Goal: Task Accomplishment & Management: Use online tool/utility

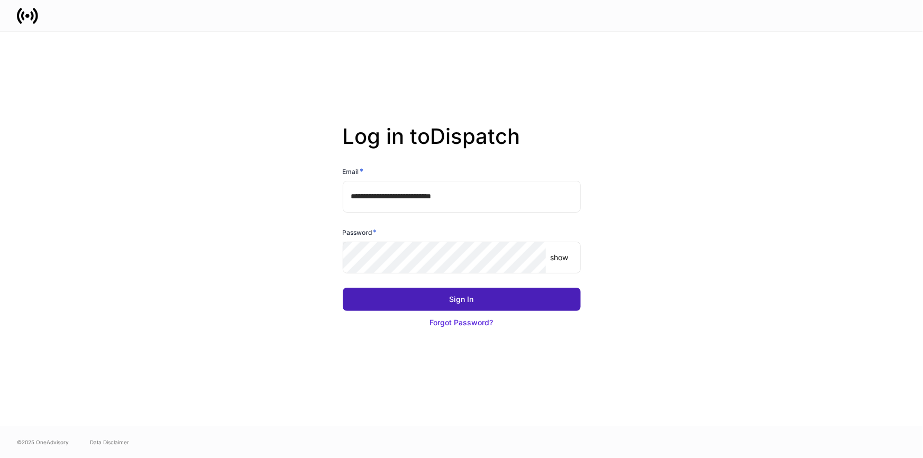
click at [536, 307] on button "Sign In" at bounding box center [462, 299] width 238 height 23
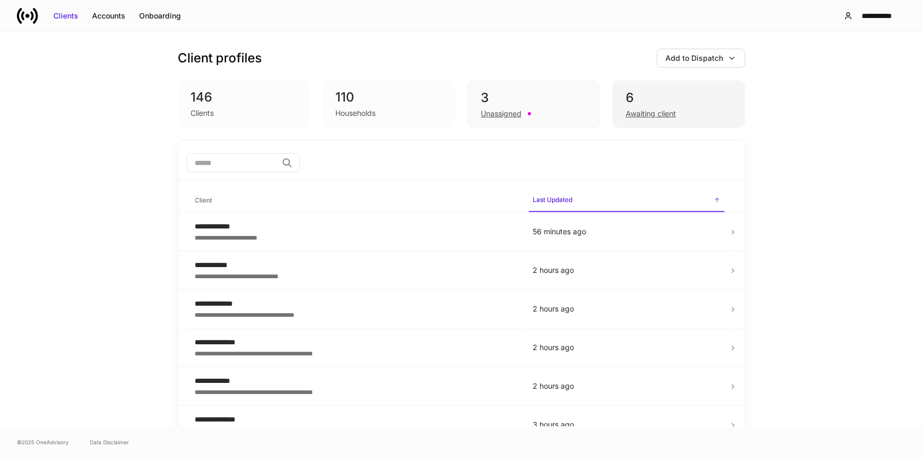
click at [644, 95] on div "6" at bounding box center [678, 97] width 106 height 17
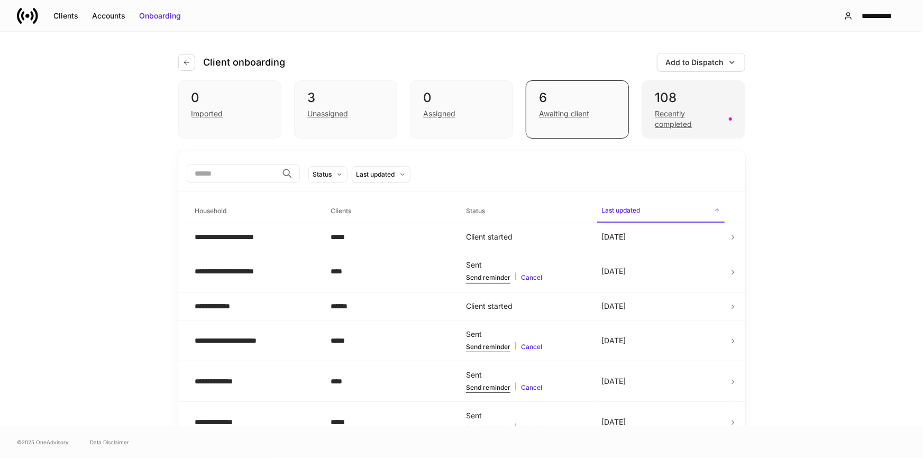
click at [689, 102] on div "108" at bounding box center [692, 97] width 77 height 17
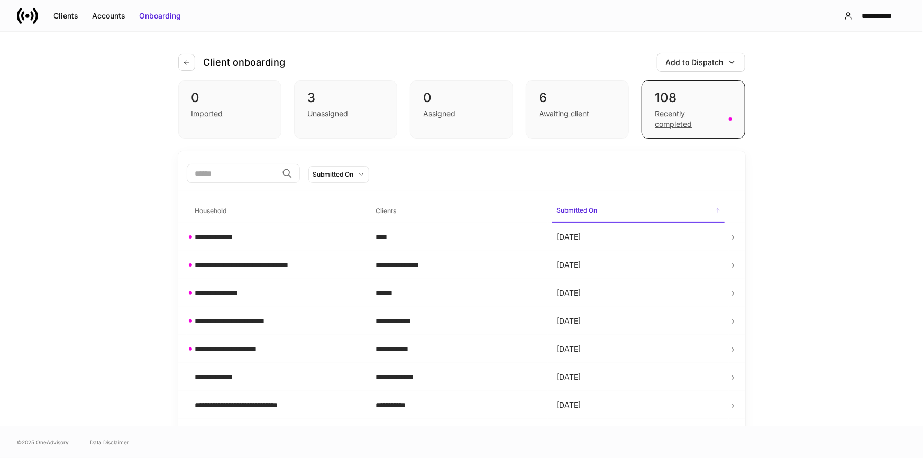
click at [248, 174] on input "search" at bounding box center [232, 173] width 91 height 19
click at [125, 16] on button "Accounts" at bounding box center [108, 15] width 47 height 17
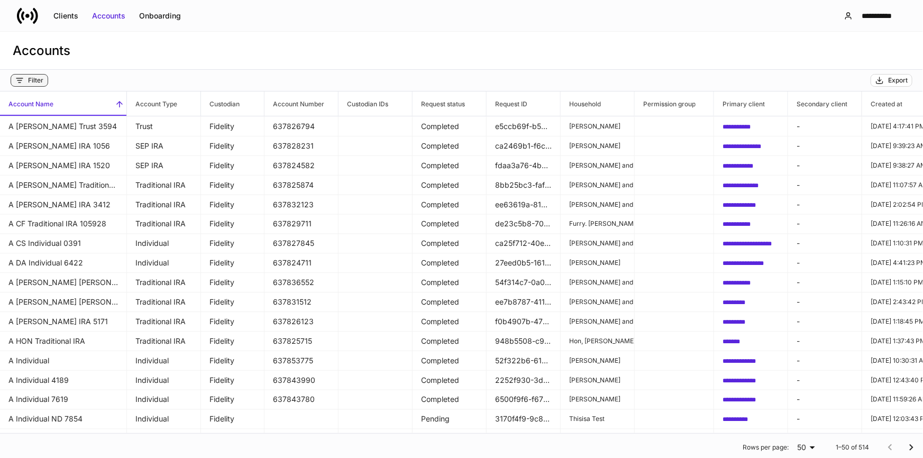
click at [37, 80] on div "Filter" at bounding box center [35, 80] width 15 height 8
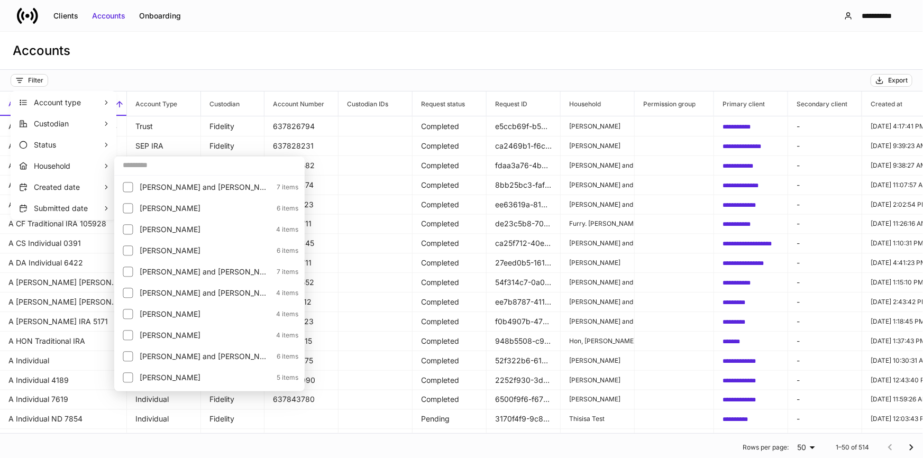
click at [142, 164] on input "text" at bounding box center [209, 164] width 190 height 19
paste input "********"
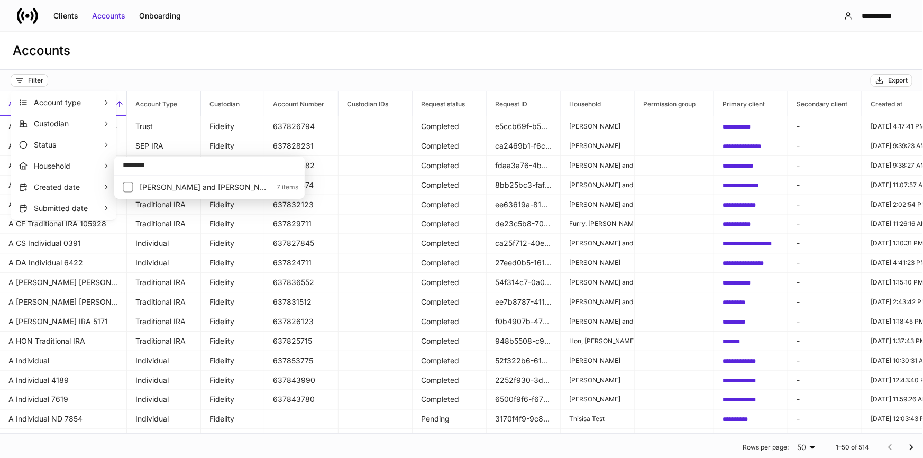
type input "********"
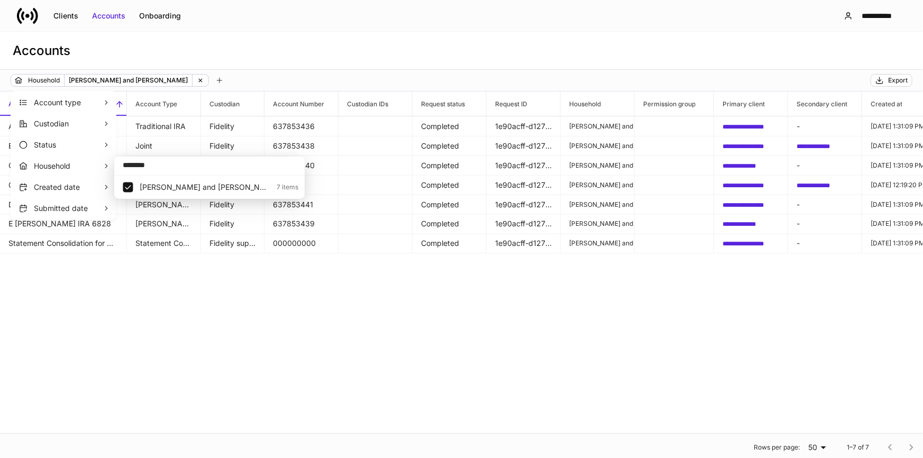
drag, startPoint x: 476, startPoint y: 314, endPoint x: 481, endPoint y: 306, distance: 9.5
click at [477, 312] on div at bounding box center [461, 229] width 923 height 458
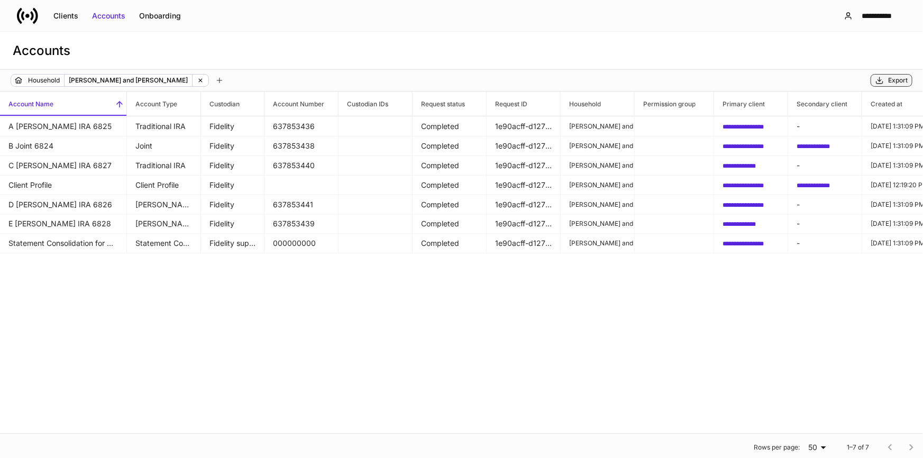
click at [885, 78] on div "Export" at bounding box center [891, 80] width 32 height 8
